Goal: Task Accomplishment & Management: Use online tool/utility

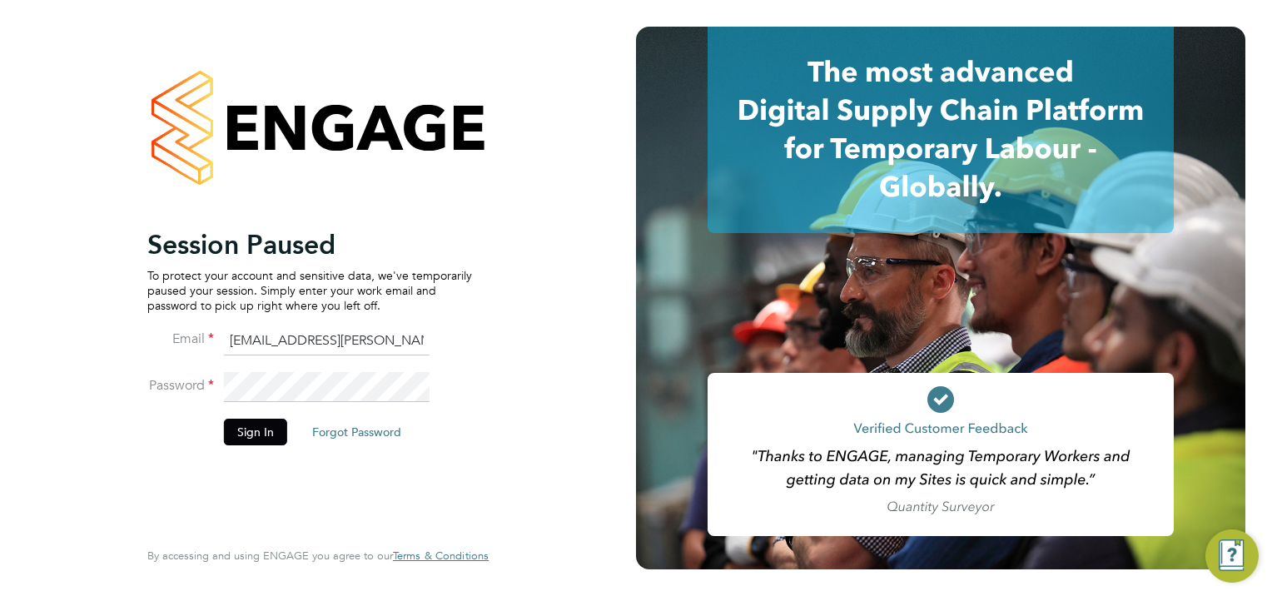
click at [246, 429] on button "Sign In" at bounding box center [255, 432] width 63 height 27
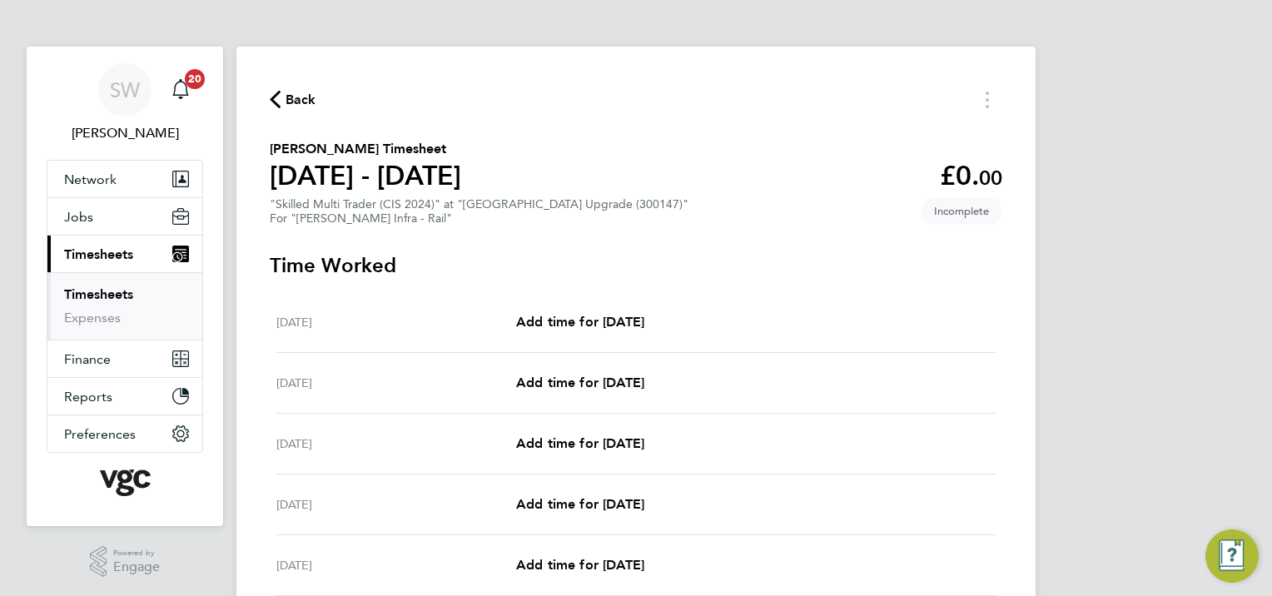
click at [103, 257] on span "Timesheets" at bounding box center [98, 254] width 69 height 16
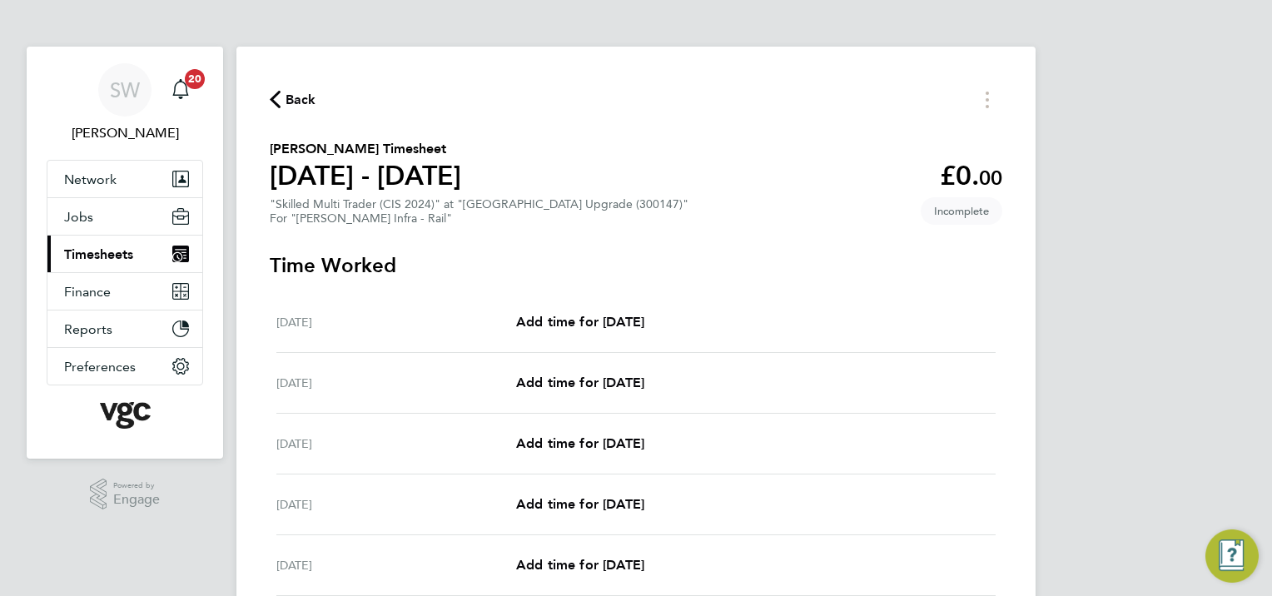
click at [110, 251] on span "Timesheets" at bounding box center [98, 254] width 69 height 16
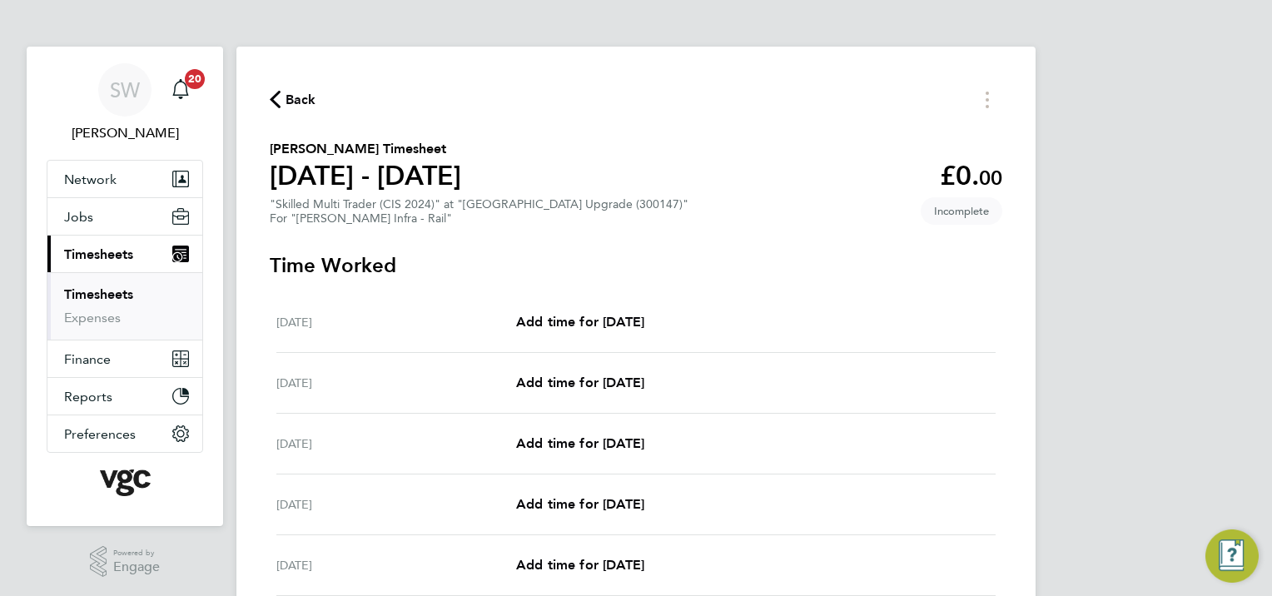
click at [92, 292] on link "Timesheets" at bounding box center [98, 294] width 69 height 16
